Goal: Transaction & Acquisition: Purchase product/service

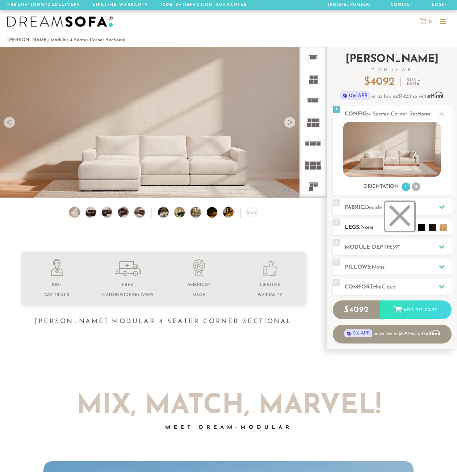
click at [410, 228] on li at bounding box center [399, 216] width 29 height 29
click at [401, 222] on li at bounding box center [399, 216] width 29 height 29
click at [373, 227] on span "None" at bounding box center [366, 227] width 13 height 5
click at [418, 229] on li at bounding box center [410, 216] width 29 height 29
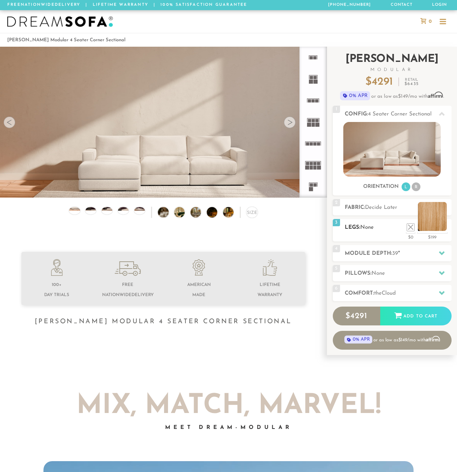
click at [444, 226] on li at bounding box center [431, 216] width 29 height 29
click at [410, 229] on li at bounding box center [399, 216] width 29 height 29
click at [441, 227] on li at bounding box center [431, 216] width 29 height 29
click at [286, 125] on div at bounding box center [290, 122] width 12 height 12
click at [410, 225] on li at bounding box center [399, 216] width 29 height 29
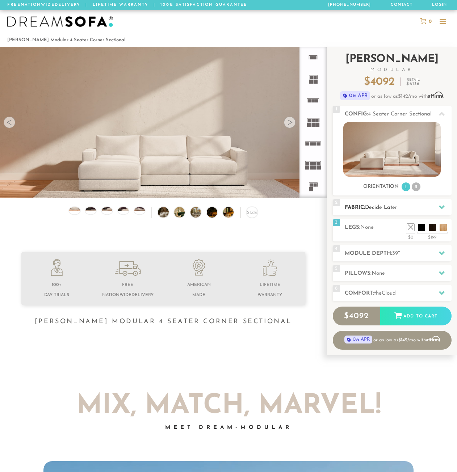
click at [391, 204] on h2 "Fabric: Decide Later" at bounding box center [397, 207] width 107 height 8
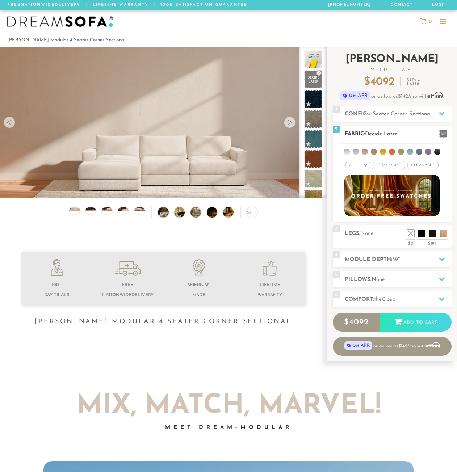
click at [355, 152] on li at bounding box center [355, 152] width 6 height 6
click at [347, 152] on li at bounding box center [346, 152] width 6 height 6
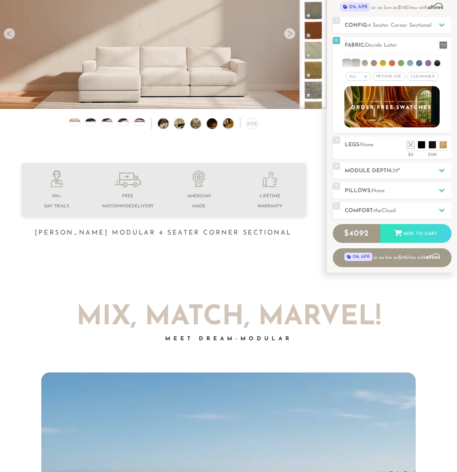
scroll to position [86, 0]
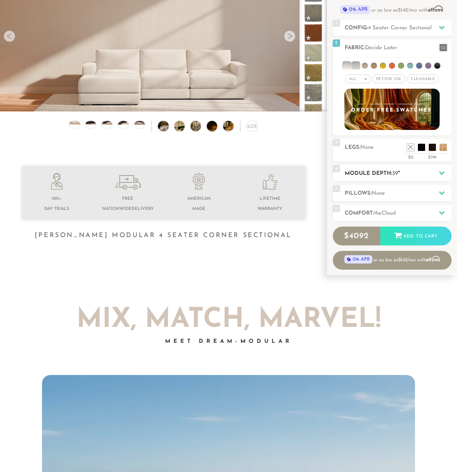
click at [377, 177] on h2 "Module Depth: 39 "" at bounding box center [397, 173] width 107 height 8
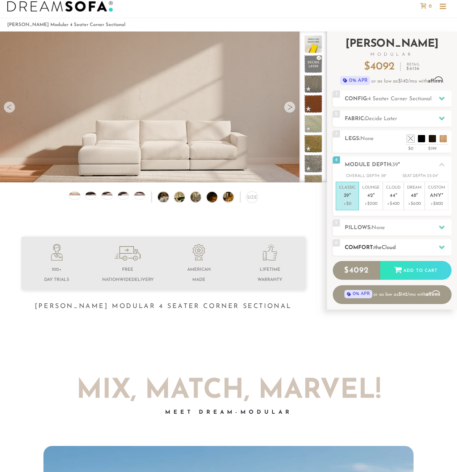
scroll to position [14, 0]
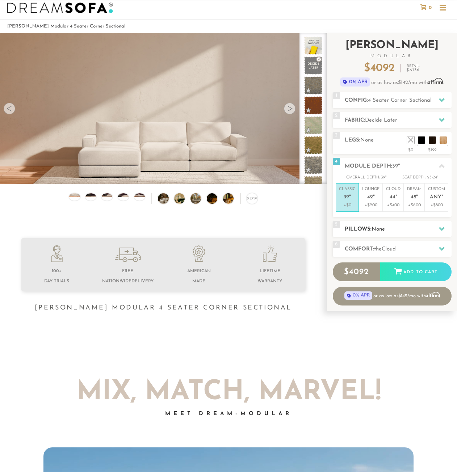
click at [386, 223] on div "5 Pillows: None" at bounding box center [391, 229] width 119 height 16
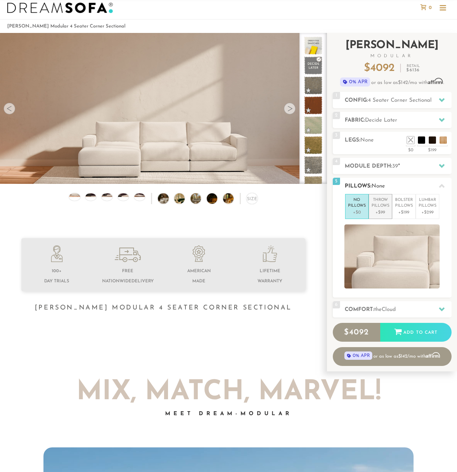
click at [388, 212] on p "+$99" at bounding box center [380, 212] width 18 height 7
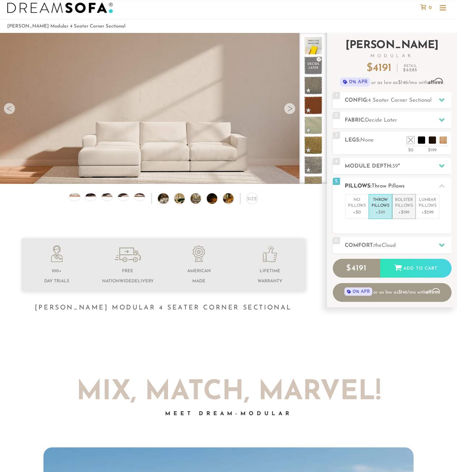
click at [396, 207] on p "Bolster Pillows" at bounding box center [404, 203] width 18 height 12
click at [383, 207] on p "Throw Pillows" at bounding box center [380, 203] width 18 height 12
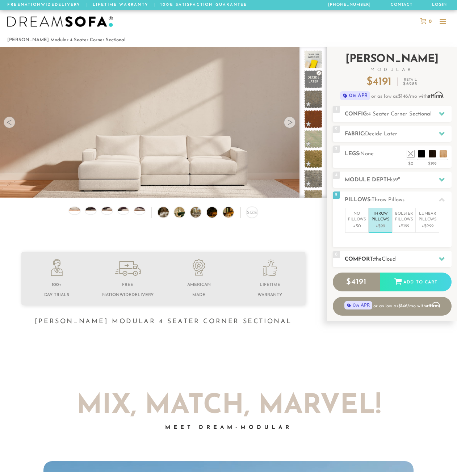
click at [352, 260] on h2 "Comfort: the Cloud" at bounding box center [397, 259] width 107 height 8
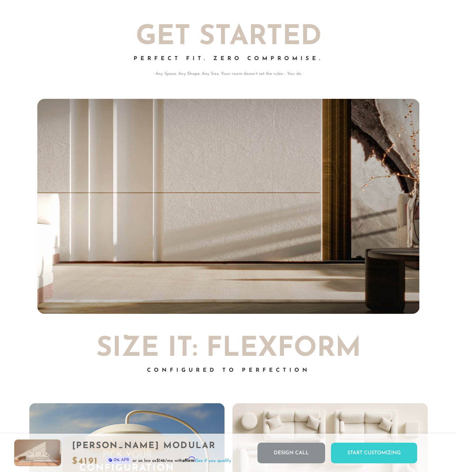
scroll to position [1332, 0]
